Goal: Task Accomplishment & Management: Manage account settings

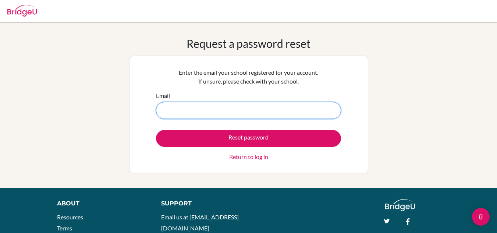
click at [264, 111] on input "Email" at bounding box center [248, 110] width 185 height 17
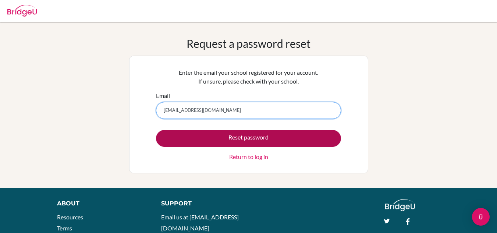
type input "somgoliechukwu26@icsabuja.education"
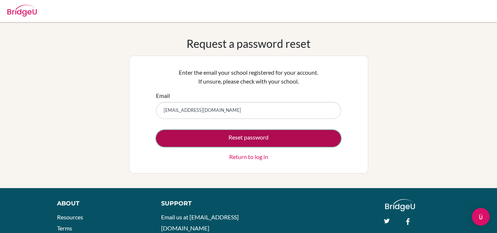
click at [249, 136] on button "Reset password" at bounding box center [248, 138] width 185 height 17
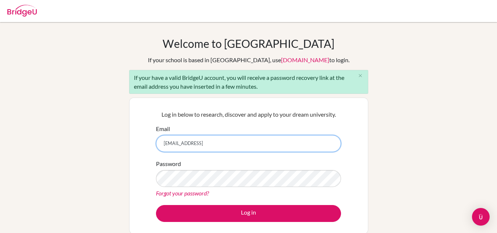
type input "[EMAIL_ADDRESS]"
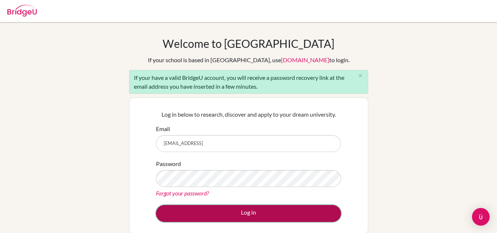
click at [236, 212] on button "Log in" at bounding box center [248, 213] width 185 height 17
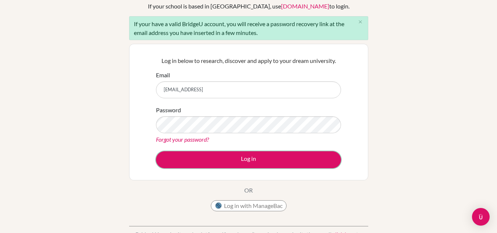
scroll to position [54, 0]
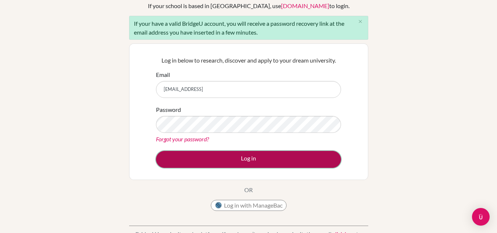
click at [229, 159] on button "Log in" at bounding box center [248, 159] width 185 height 17
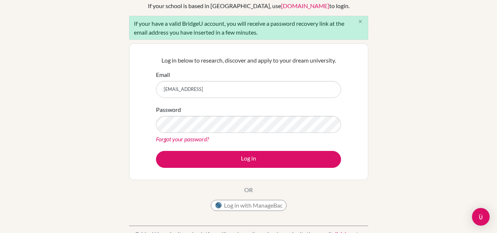
click at [361, 22] on icon "close" at bounding box center [360, 22] width 6 height 6
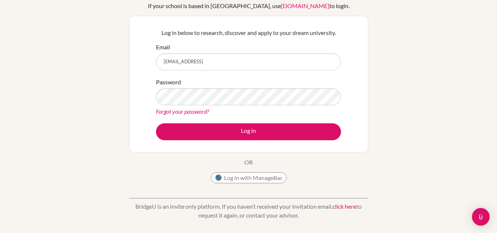
scroll to position [0, 0]
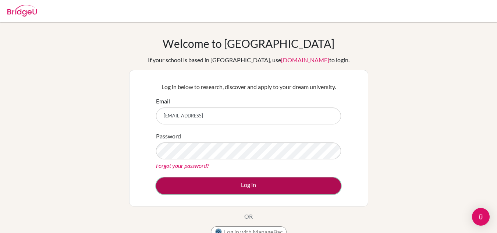
click at [250, 189] on button "Log in" at bounding box center [248, 185] width 185 height 17
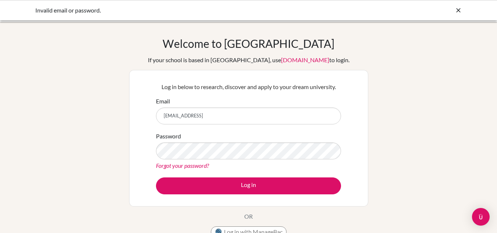
click at [156, 177] on button "Log in" at bounding box center [248, 185] width 185 height 17
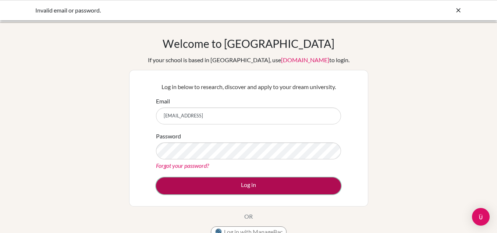
click at [211, 177] on button "Log in" at bounding box center [248, 185] width 185 height 17
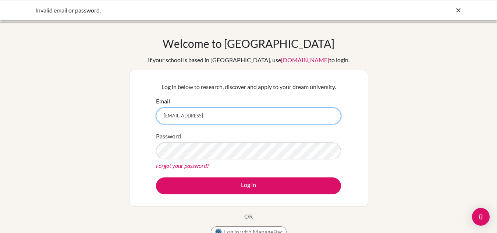
click at [230, 117] on input "somgoliechukwu26@icsabuja.eduation" at bounding box center [248, 115] width 185 height 17
paste input "[EMAIL_ADDRESS][DOMAIN_NAME]"
type input "[EMAIL_ADDRESS][DOMAIN_NAME]"
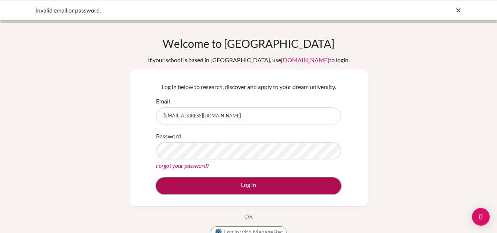
click at [220, 181] on button "Log in" at bounding box center [248, 185] width 185 height 17
